Goal: Task Accomplishment & Management: Use online tool/utility

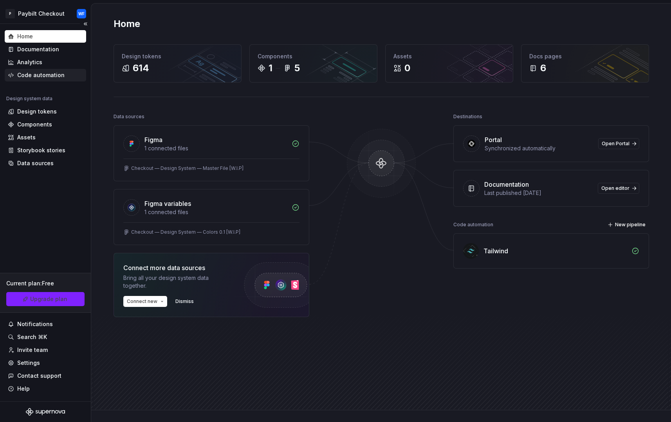
click at [35, 80] on div "Code automation" at bounding box center [45, 75] width 81 height 13
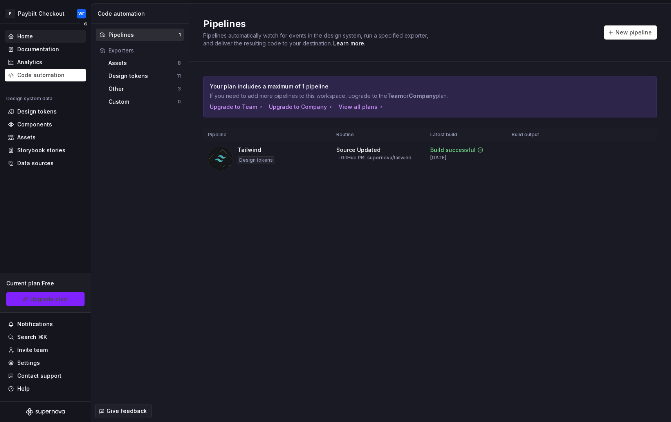
click at [43, 33] on div "Home" at bounding box center [45, 37] width 75 height 8
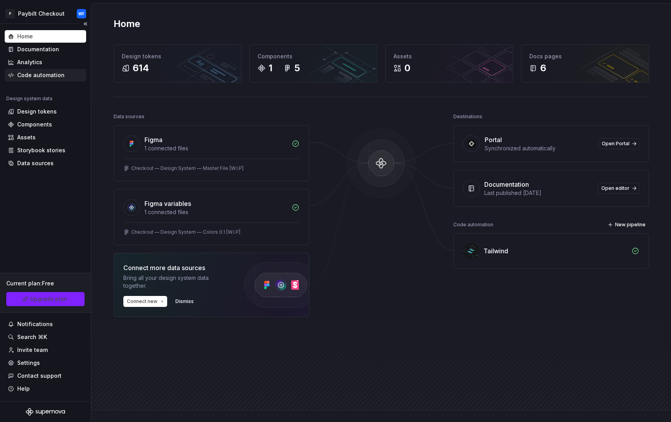
click at [49, 71] on div "Code automation" at bounding box center [45, 75] width 81 height 13
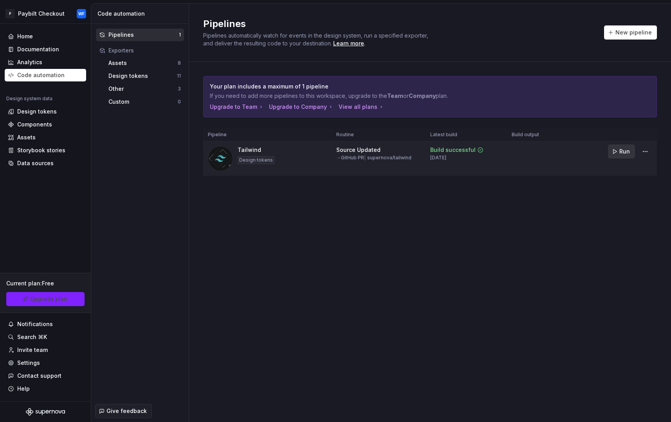
click at [624, 153] on span "Run" at bounding box center [625, 152] width 11 height 8
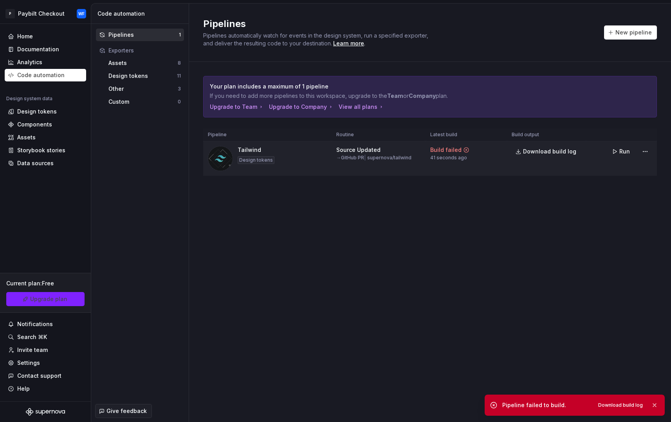
click at [628, 146] on button "Run" at bounding box center [621, 152] width 27 height 14
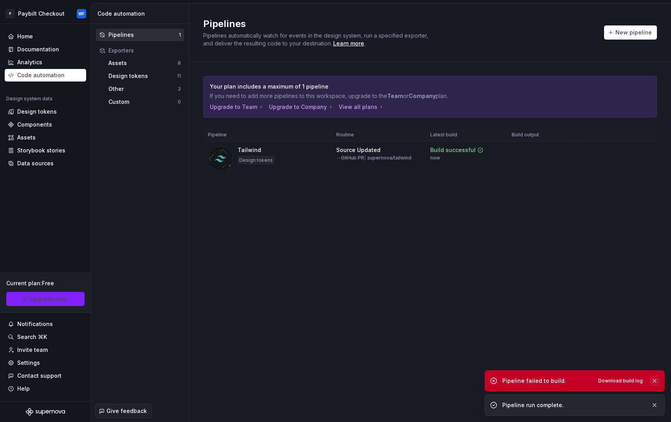
click at [657, 378] on button "button" at bounding box center [655, 380] width 10 height 11
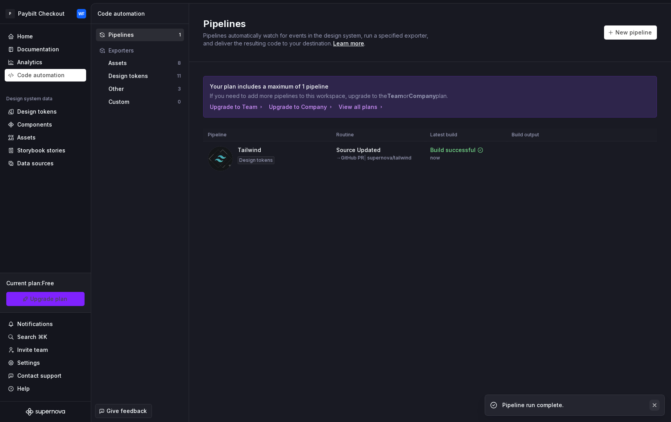
click at [655, 403] on button "button" at bounding box center [655, 405] width 10 height 11
drag, startPoint x: 490, startPoint y: 243, endPoint x: 479, endPoint y: 231, distance: 16.7
click at [490, 242] on div "Pipelines Pipelines automatically watch for events in the design system, run a …" at bounding box center [430, 213] width 482 height 418
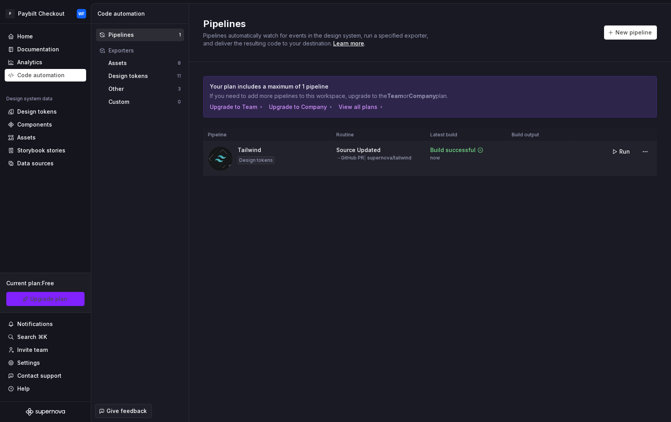
drag, startPoint x: 391, startPoint y: 157, endPoint x: 400, endPoint y: 160, distance: 9.8
click at [391, 158] on div "→ GitHub PR | supernova/tailwind" at bounding box center [373, 158] width 75 height 6
drag, startPoint x: 408, startPoint y: 160, endPoint x: 374, endPoint y: 150, distance: 35.6
click at [405, 159] on td "Source Updated → GitHub PR | supernova/tailwind" at bounding box center [379, 158] width 94 height 35
click at [345, 148] on div "Source Updated" at bounding box center [358, 150] width 44 height 8
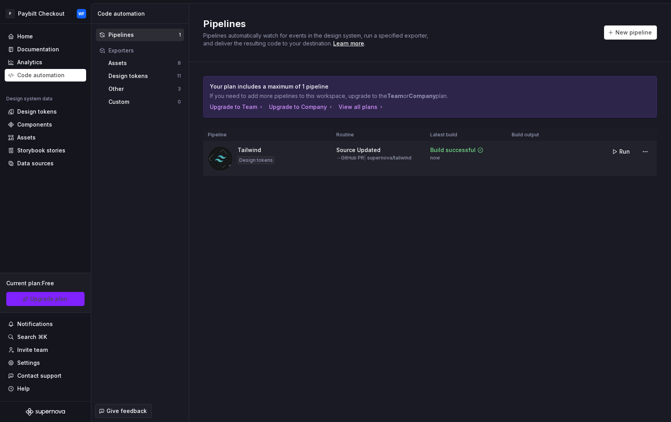
click at [353, 160] on td "Source Updated → GitHub PR | supernova/tailwind" at bounding box center [379, 158] width 94 height 35
drag, startPoint x: 354, startPoint y: 161, endPoint x: 357, endPoint y: 156, distance: 5.4
click at [356, 161] on td "Source Updated → GitHub PR | supernova/tailwind" at bounding box center [379, 158] width 94 height 35
click at [356, 155] on div "→ GitHub PR | supernova/tailwind" at bounding box center [373, 158] width 75 height 6
click at [357, 153] on div "Source Updated" at bounding box center [358, 150] width 44 height 8
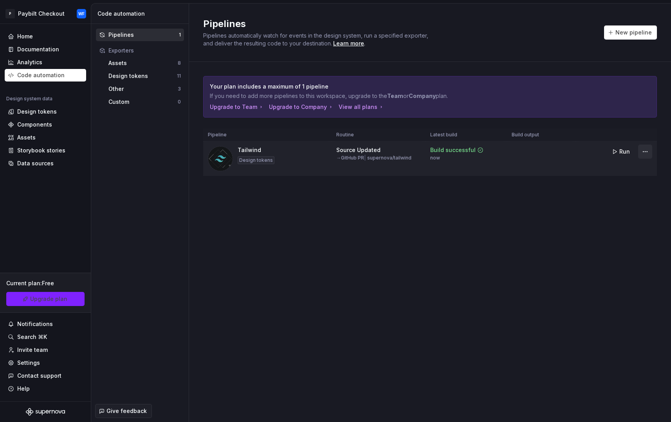
click at [644, 155] on html "P Paybilt Checkout WF Home Documentation Analytics Code automation Design syste…" at bounding box center [335, 211] width 671 height 422
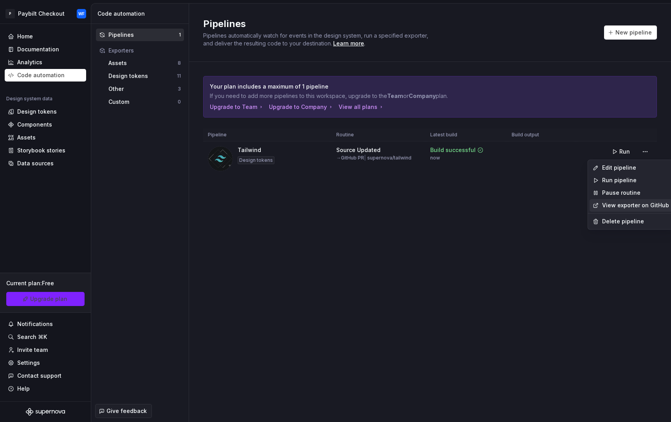
click at [641, 208] on link "View exporter on GitHub" at bounding box center [635, 205] width 67 height 8
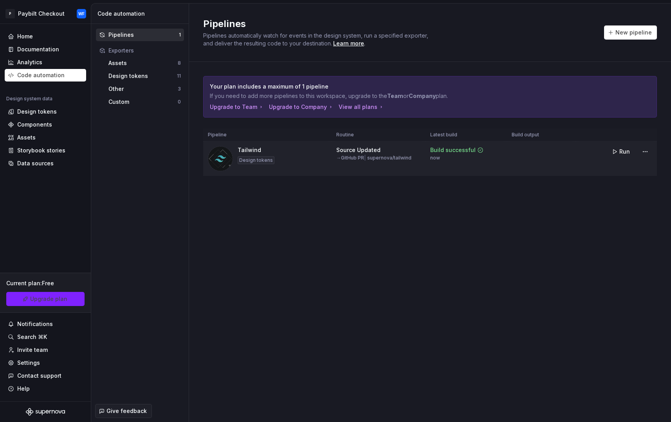
drag, startPoint x: 291, startPoint y: 143, endPoint x: 244, endPoint y: 145, distance: 47.0
click at [276, 143] on td "Tailwind Design tokens" at bounding box center [267, 158] width 128 height 35
click at [239, 155] on div "Tailwind Design tokens" at bounding box center [256, 158] width 37 height 25
drag, startPoint x: 282, startPoint y: 163, endPoint x: 360, endPoint y: 161, distance: 78.4
click at [333, 162] on tr "Tailwind Design tokens Source Updated → GitHub PR | supernova/tailwind Build su…" at bounding box center [430, 158] width 454 height 35
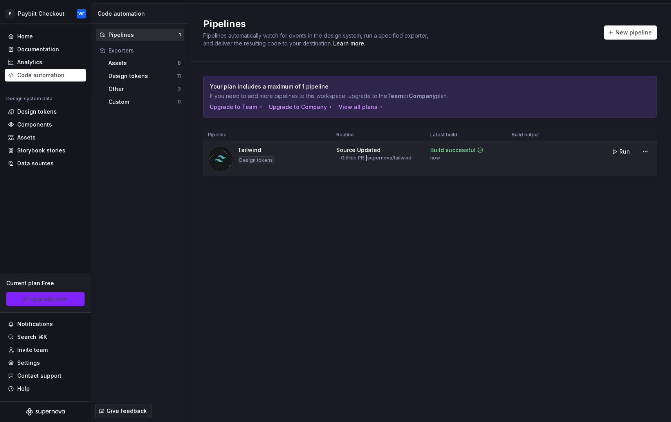
drag, startPoint x: 368, startPoint y: 161, endPoint x: 385, endPoint y: 157, distance: 17.8
click at [372, 162] on td "Source Updated → GitHub PR | supernova/tailwind" at bounding box center [379, 158] width 94 height 35
drag, startPoint x: 385, startPoint y: 157, endPoint x: 390, endPoint y: 157, distance: 4.7
click at [386, 157] on div "→ GitHub PR | supernova/tailwind" at bounding box center [373, 158] width 75 height 6
drag, startPoint x: 390, startPoint y: 157, endPoint x: 397, endPoint y: 157, distance: 7.1
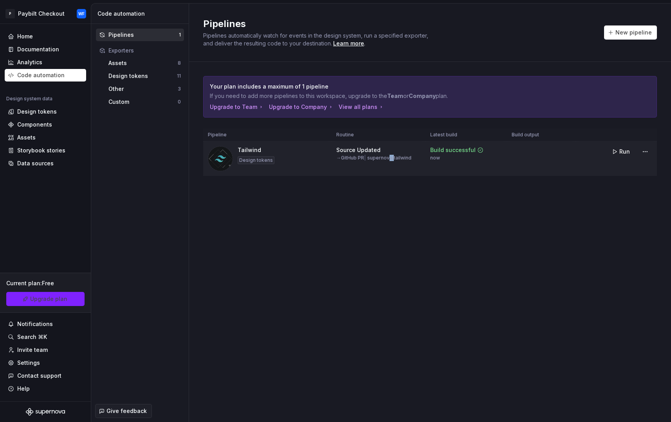
click at [396, 157] on div "→ GitHub PR | supernova/tailwind" at bounding box center [373, 158] width 75 height 6
drag, startPoint x: 439, startPoint y: 157, endPoint x: 450, endPoint y: 157, distance: 11.0
click at [440, 157] on div "Build successful now" at bounding box center [456, 153] width 53 height 15
drag, startPoint x: 450, startPoint y: 157, endPoint x: 460, endPoint y: 157, distance: 9.4
click at [453, 157] on div "Build successful now" at bounding box center [456, 153] width 53 height 15
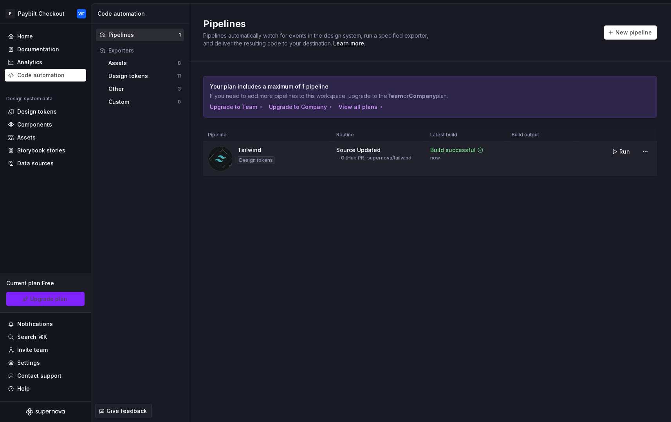
click at [461, 157] on div "Build successful now" at bounding box center [456, 153] width 53 height 15
click at [460, 156] on div "Build successful now" at bounding box center [456, 153] width 53 height 15
